Goal: Information Seeking & Learning: Learn about a topic

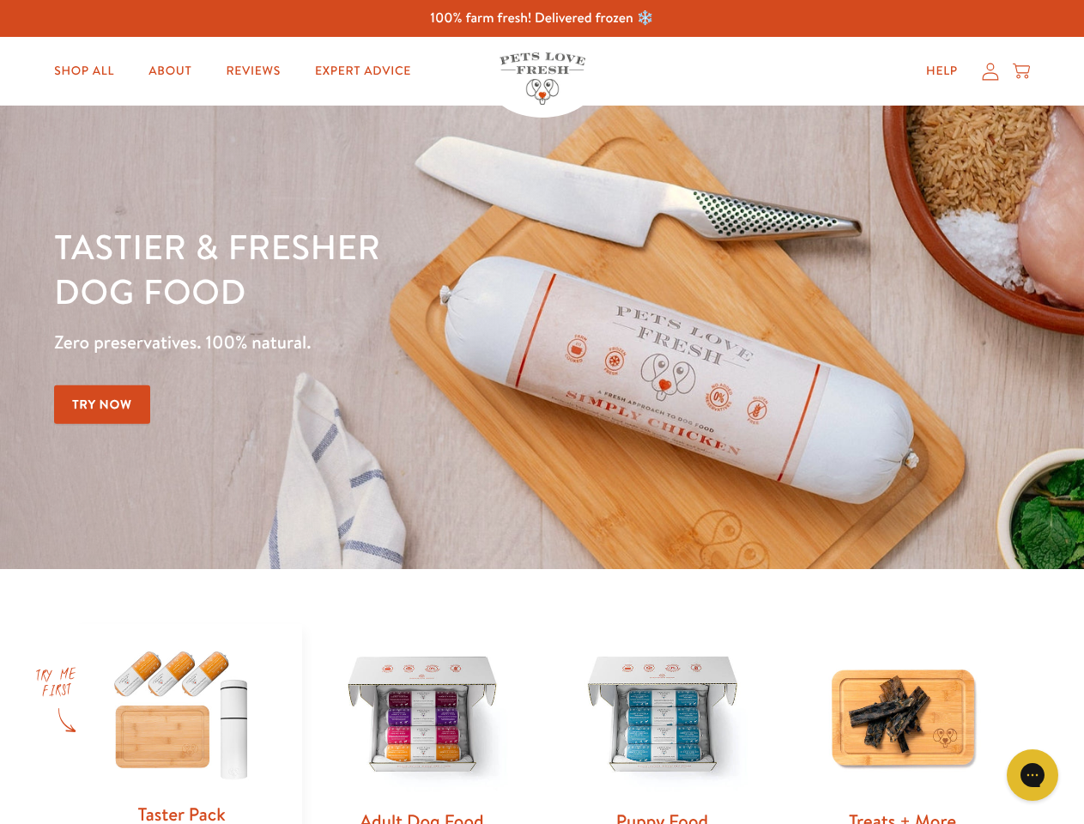
click at [541, 412] on div "Tastier & fresher dog food Zero preservatives. 100% natural. Try Now" at bounding box center [379, 337] width 650 height 226
click at [1032, 775] on icon "Gorgias live chat" at bounding box center [1031, 774] width 16 height 16
